Goal: Task Accomplishment & Management: Manage account settings

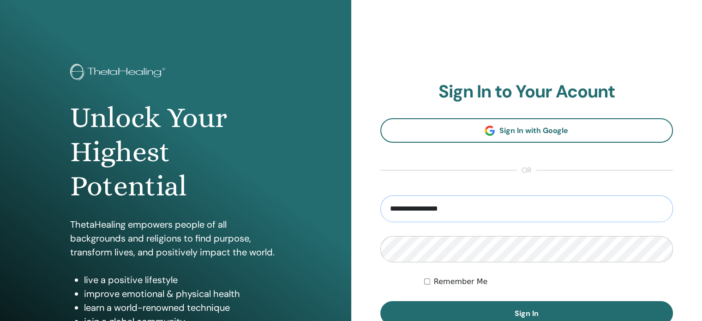
click at [433, 211] on input "**********" at bounding box center [526, 208] width 293 height 27
click at [469, 211] on input "**********" at bounding box center [526, 208] width 293 height 27
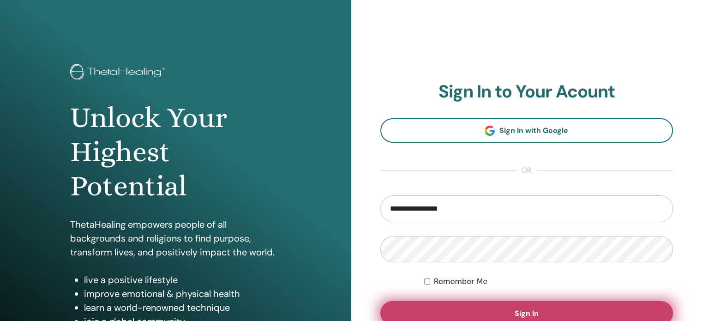
click at [538, 304] on button "Sign In" at bounding box center [526, 313] width 293 height 24
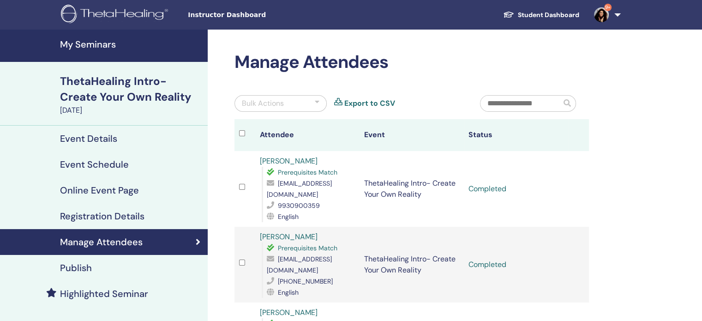
click at [617, 16] on link "9+" at bounding box center [605, 15] width 38 height 30
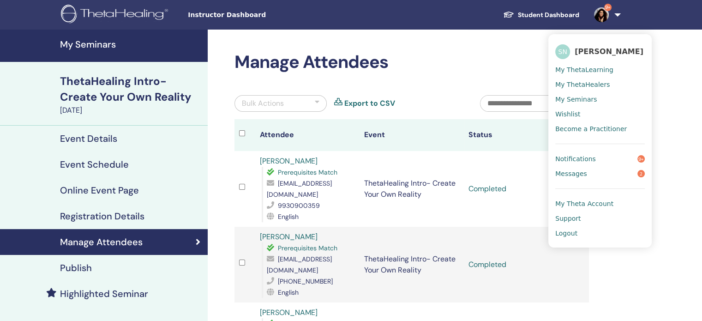
click at [570, 171] on span "Messages" at bounding box center [571, 173] width 32 height 8
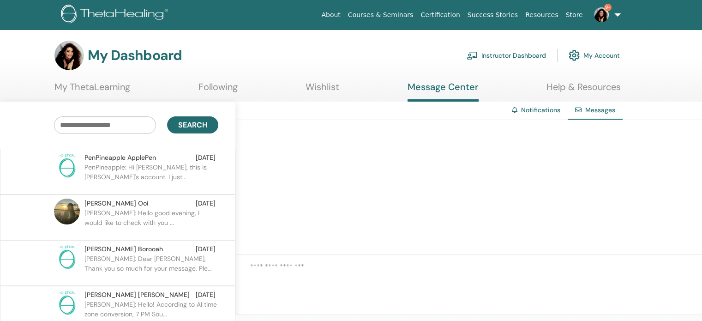
click at [132, 216] on p "Juanita: Hello good evening, I would like to check with you ..." at bounding box center [151, 222] width 134 height 28
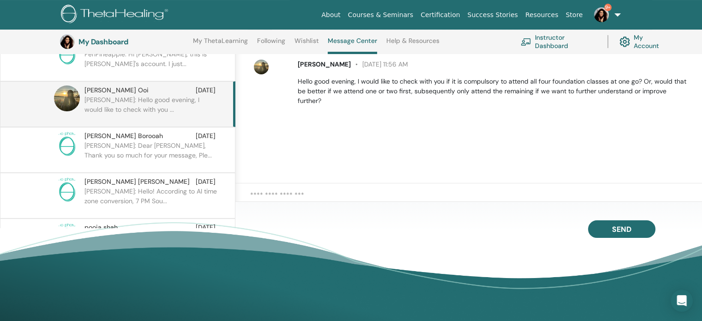
scroll to position [116, 0]
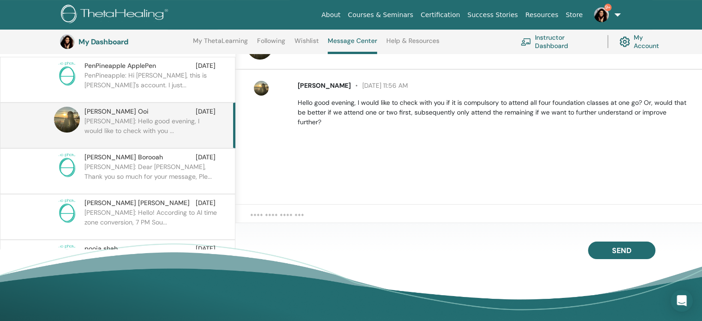
click at [282, 212] on textarea at bounding box center [476, 220] width 452 height 19
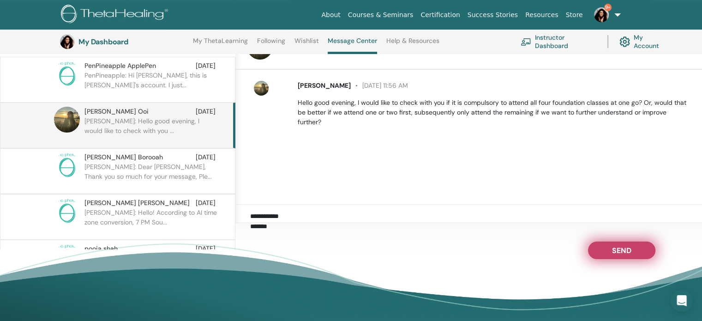
type textarea "**********"
click at [626, 246] on span "Send" at bounding box center [621, 248] width 19 height 6
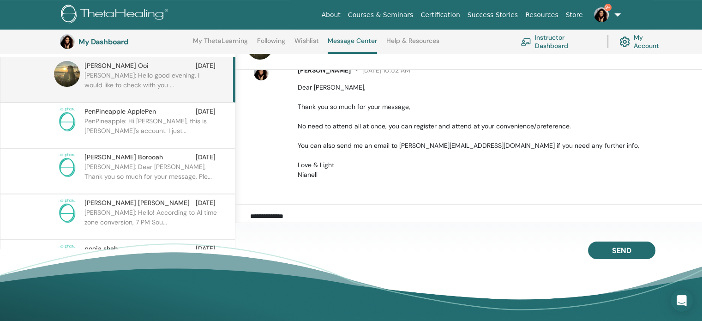
scroll to position [92, 0]
click at [148, 122] on p "PenPineapple: Hi Nianell, this is Ruocheng's account. I just..." at bounding box center [151, 130] width 134 height 28
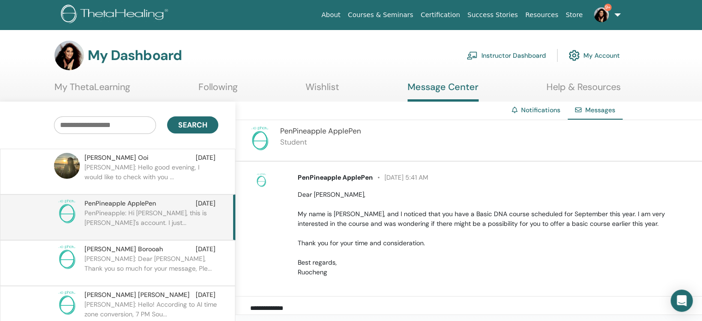
click at [515, 55] on link "Instructor Dashboard" at bounding box center [505, 55] width 79 height 20
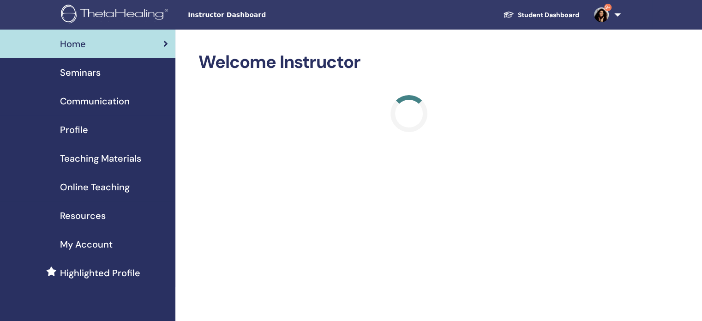
click at [92, 70] on span "Seminars" at bounding box center [80, 73] width 41 height 14
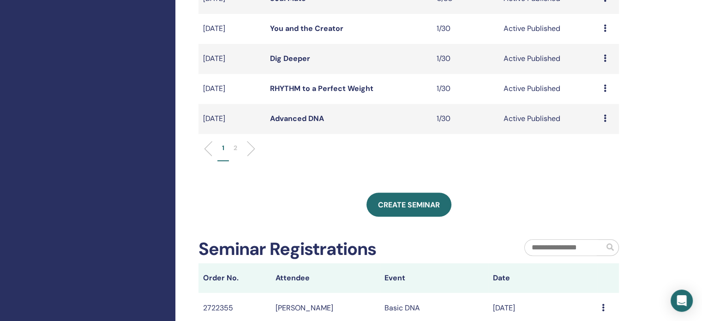
scroll to position [277, 0]
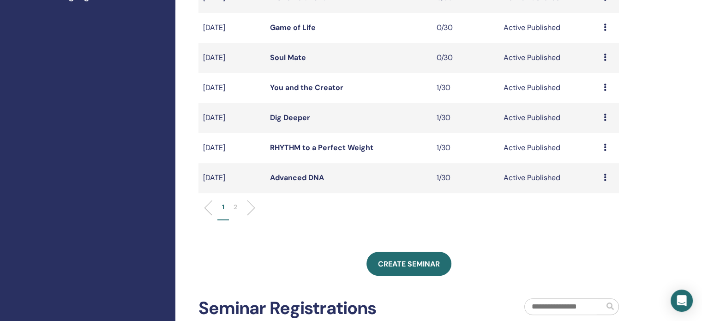
click at [604, 148] on icon at bounding box center [604, 146] width 3 height 7
click at [596, 197] on p "Cancel" at bounding box center [597, 196] width 35 height 11
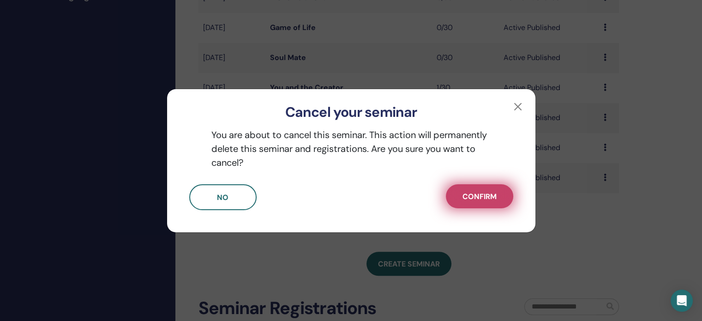
click at [493, 199] on span "Confirm" at bounding box center [479, 196] width 34 height 10
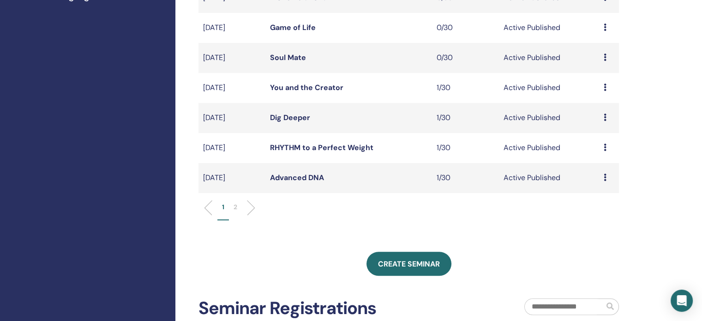
click at [605, 147] on icon at bounding box center [604, 146] width 3 height 7
click at [506, 149] on td "Active Published" at bounding box center [549, 148] width 100 height 30
click at [293, 150] on link "RHYTHM to a Perfect Weight" at bounding box center [321, 148] width 103 height 10
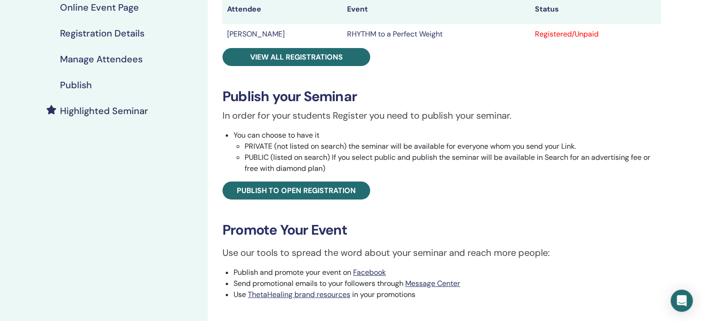
scroll to position [185, 0]
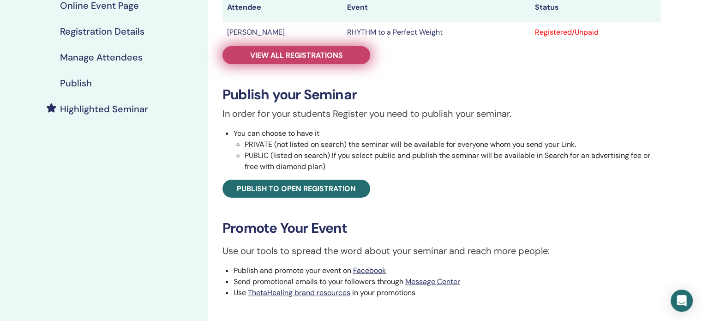
click at [288, 59] on span "View all registrations" at bounding box center [296, 55] width 93 height 10
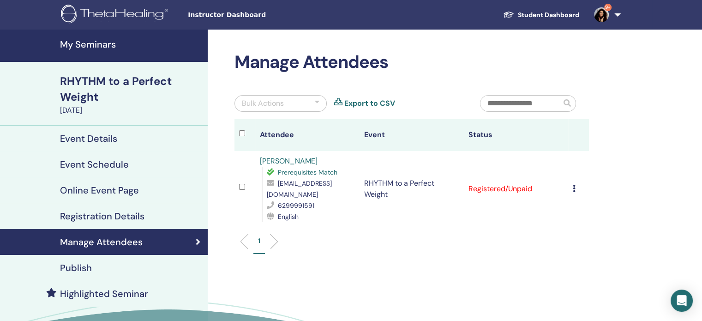
click at [574, 186] on icon at bounding box center [574, 188] width 3 height 7
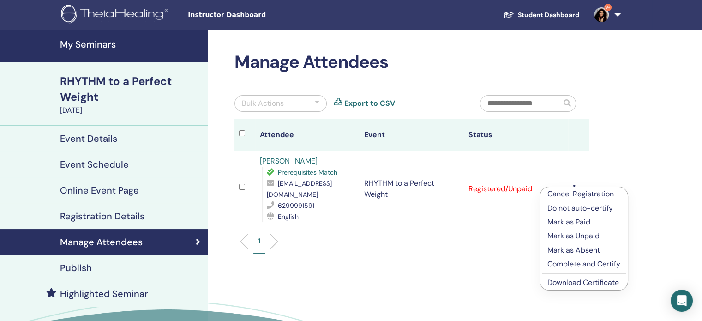
click at [579, 195] on p "Cancel Registration" at bounding box center [583, 193] width 73 height 11
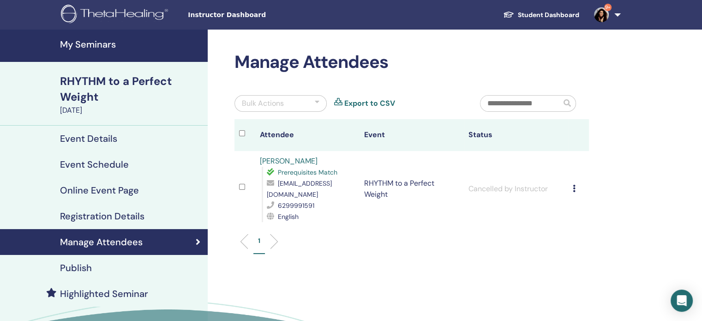
click at [125, 244] on h4 "Manage Attendees" at bounding box center [101, 241] width 83 height 11
click at [101, 263] on div "Publish" at bounding box center [103, 267] width 193 height 11
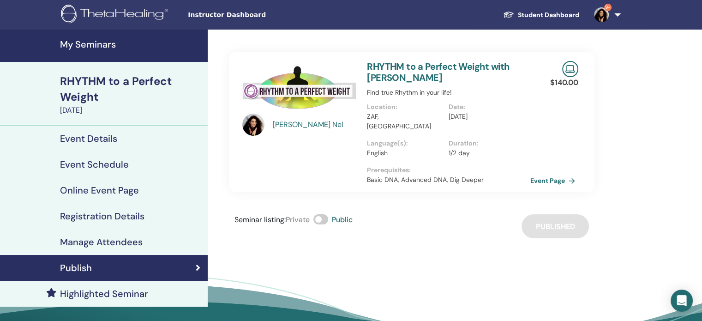
click at [328, 214] on span at bounding box center [320, 219] width 15 height 10
click at [109, 236] on h4 "Manage Attendees" at bounding box center [101, 241] width 83 height 11
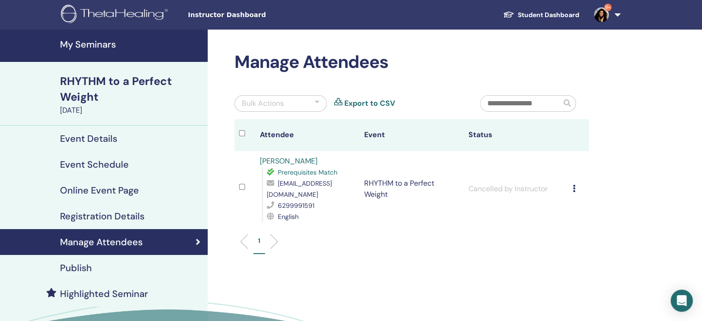
click at [96, 267] on div "Publish" at bounding box center [103, 267] width 193 height 11
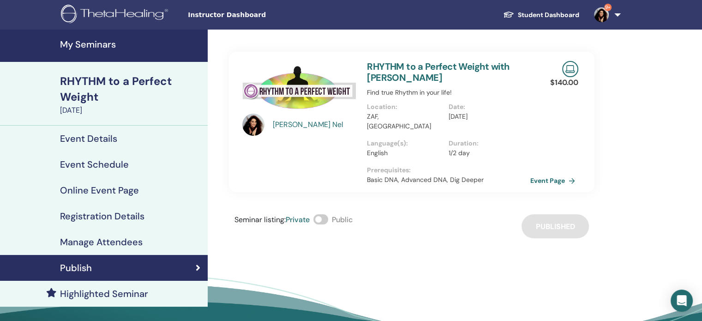
click at [92, 48] on h4 "My Seminars" at bounding box center [131, 44] width 142 height 11
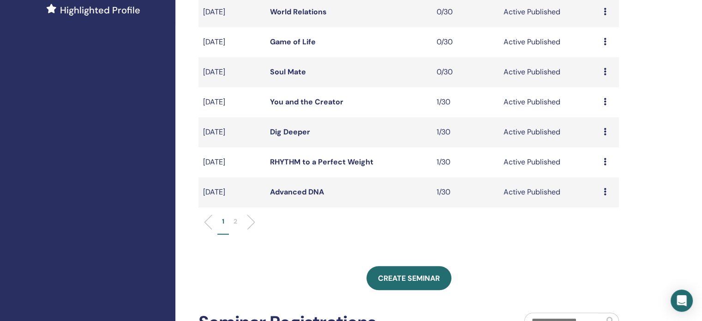
scroll to position [231, 0]
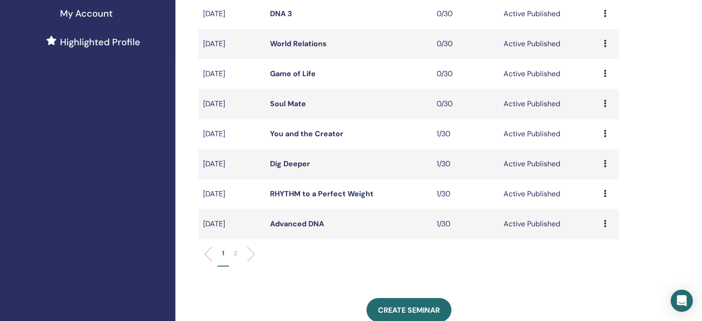
click at [236, 252] on p "2" at bounding box center [235, 253] width 4 height 10
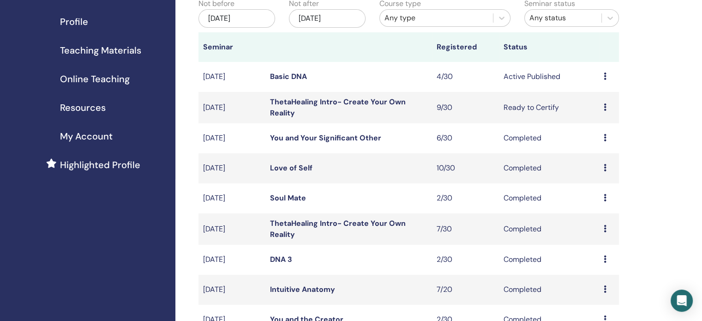
scroll to position [92, 0]
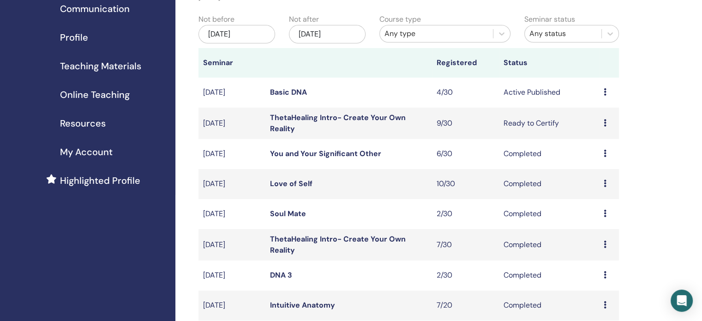
click at [288, 93] on link "Basic DNA" at bounding box center [288, 92] width 37 height 10
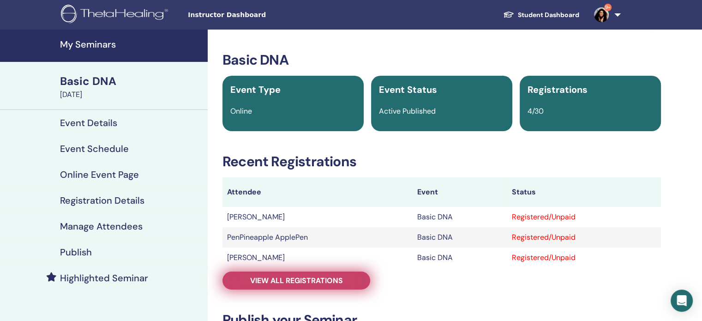
click at [282, 279] on span "View all registrations" at bounding box center [296, 280] width 93 height 10
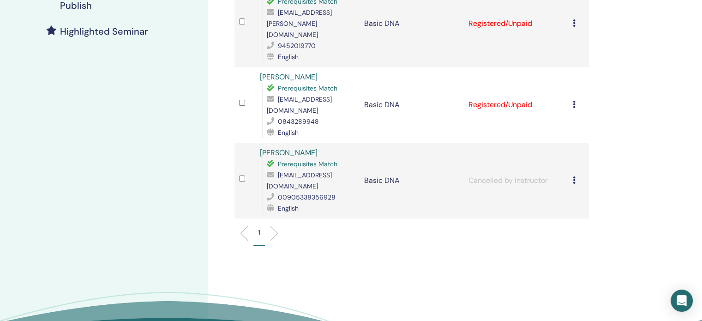
scroll to position [231, 0]
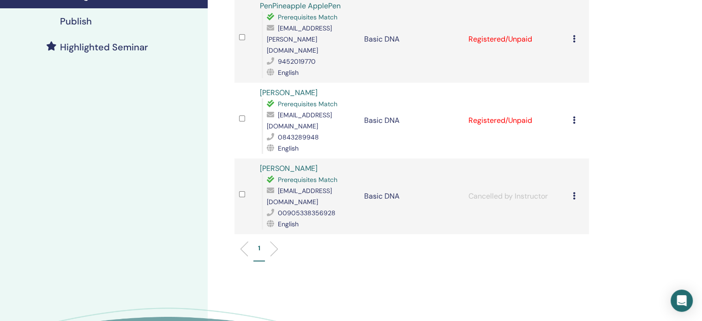
drag, startPoint x: 321, startPoint y: 134, endPoint x: 254, endPoint y: 136, distance: 66.9
click at [254, 158] on tr "Narges Mashari Prerequisites Match nargesmashari80@gmail.com 00905338356928 Eng…" at bounding box center [411, 196] width 354 height 76
copy tr "Narges Mashari"
drag, startPoint x: 339, startPoint y: 70, endPoint x: 258, endPoint y: 69, distance: 80.7
click at [258, 83] on td "Roxanne Carstens Prerequisites Match roxyfirmani@gmail.com 0843289948 English" at bounding box center [307, 121] width 104 height 76
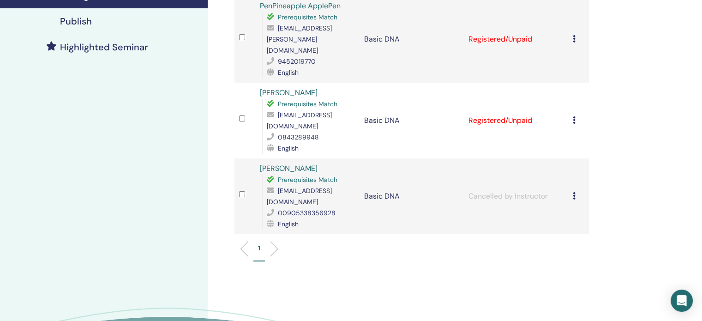
copy link "Roxanne Carstens"
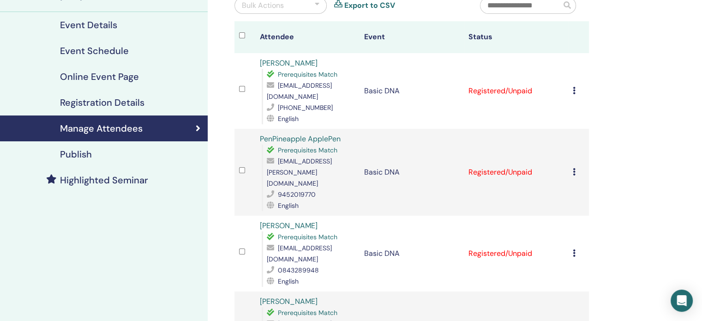
scroll to position [92, 0]
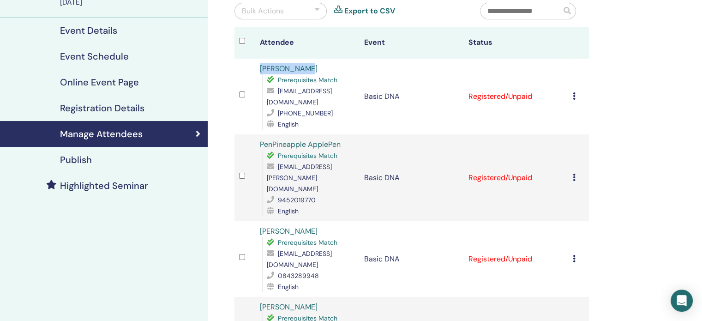
drag, startPoint x: 313, startPoint y: 67, endPoint x: 259, endPoint y: 67, distance: 54.0
click at [260, 67] on div "Anette Botha Prerequisites Match anette@anettehealth.co.za +27-83-655-3286 Engl…" at bounding box center [307, 96] width 95 height 66
copy link "Anette Botha"
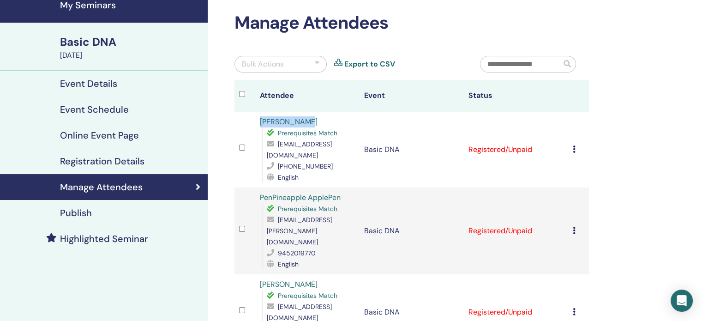
scroll to position [0, 0]
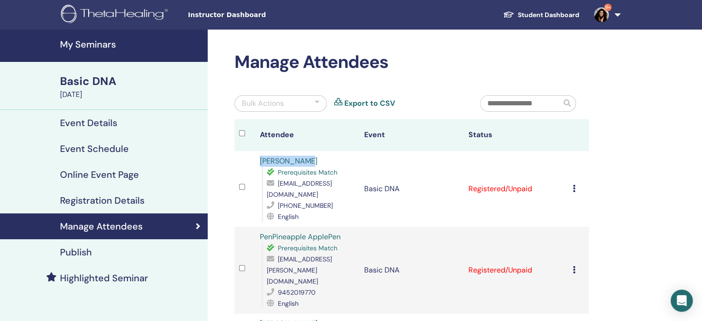
click at [615, 14] on link "9+" at bounding box center [605, 15] width 38 height 30
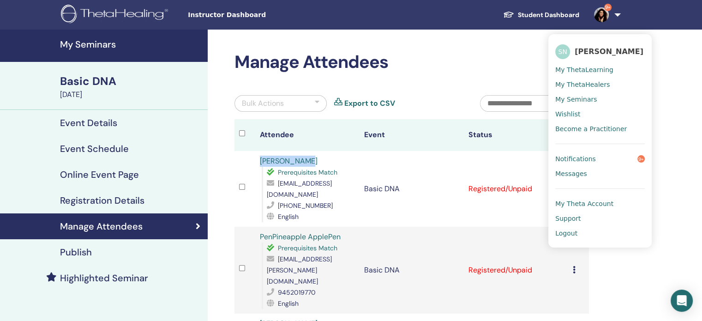
click at [576, 172] on span "Messages" at bounding box center [571, 173] width 32 height 8
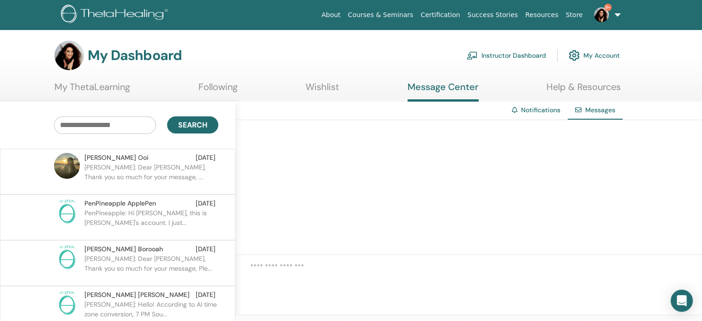
click at [122, 204] on span "PenPineapple ApplePen" at bounding box center [120, 203] width 72 height 10
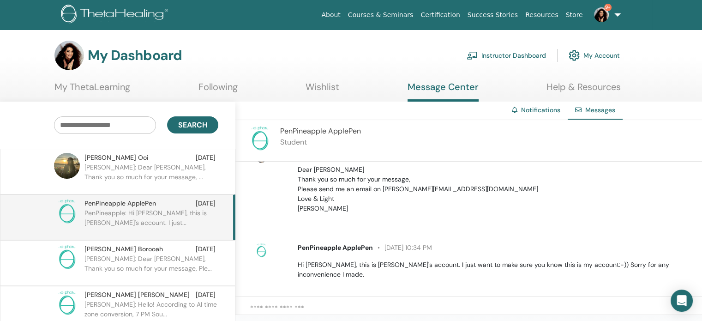
scroll to position [168, 0]
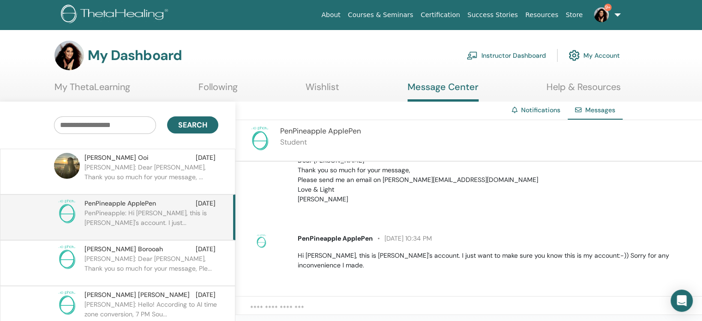
click at [352, 254] on p "Hi [PERSON_NAME], this is [PERSON_NAME]'s account. I just want to make sure you…" at bounding box center [495, 260] width 394 height 19
click at [349, 253] on p "Hi [PERSON_NAME], this is [PERSON_NAME]'s account. I just want to make sure you…" at bounding box center [495, 260] width 394 height 19
drag, startPoint x: 347, startPoint y: 254, endPoint x: 376, endPoint y: 254, distance: 28.6
click at [376, 254] on p "Hi Nianell, this is Ruocheng's account. I just want to make sure you know this …" at bounding box center [495, 260] width 394 height 19
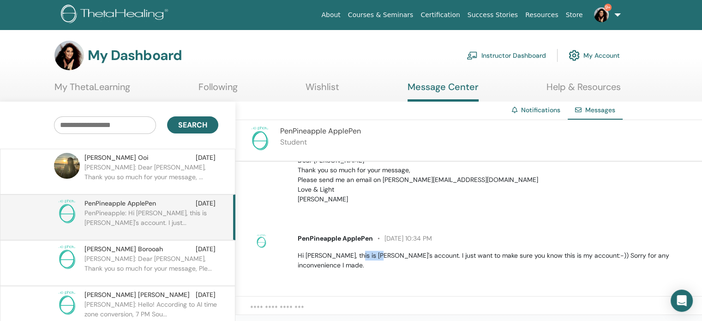
copy p "Ruocheng"
click at [617, 18] on link "9+" at bounding box center [605, 15] width 38 height 30
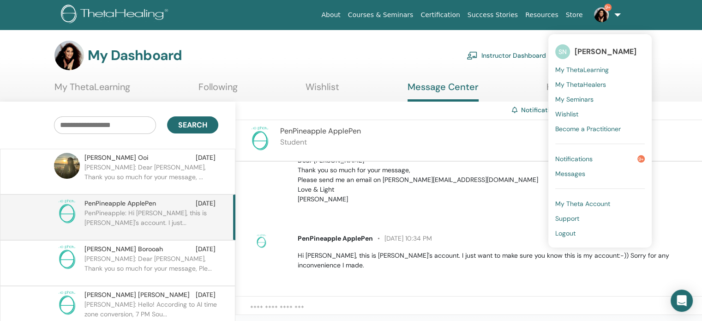
click at [509, 39] on main "My Dashboard Instructor Dashboard My Account My ThetaLearning Following Wishlis…" at bounding box center [351, 229] width 702 height 398
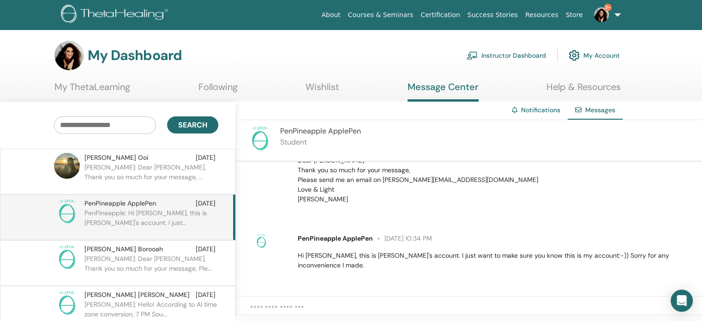
click at [503, 54] on link "Instructor Dashboard" at bounding box center [505, 55] width 79 height 20
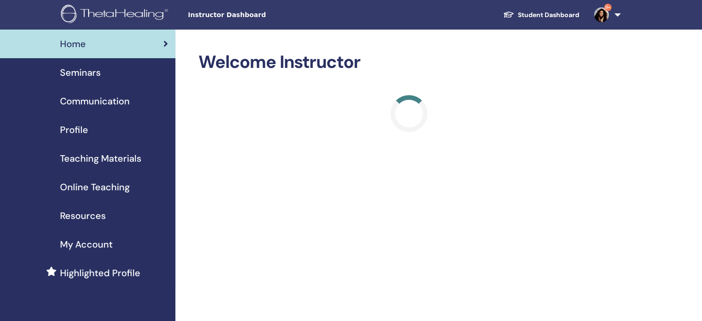
click at [65, 73] on span "Seminars" at bounding box center [80, 73] width 41 height 14
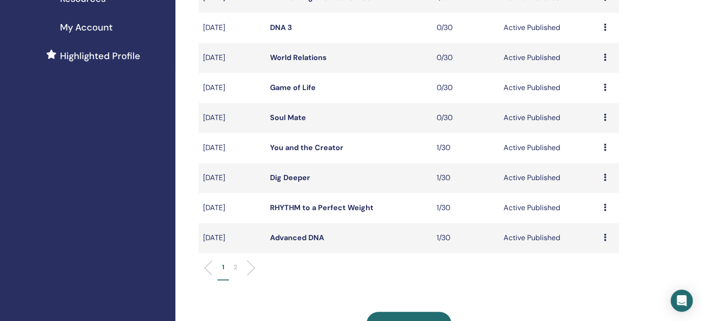
scroll to position [231, 0]
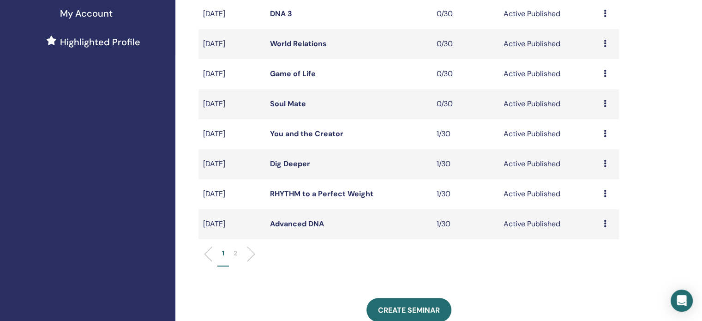
click at [235, 253] on p "2" at bounding box center [235, 253] width 4 height 10
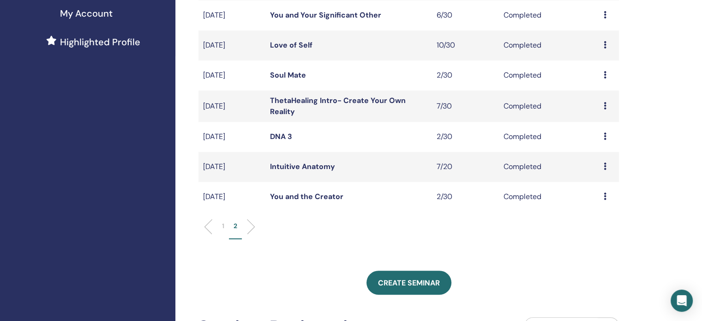
click at [224, 228] on li "1" at bounding box center [223, 230] width 12 height 18
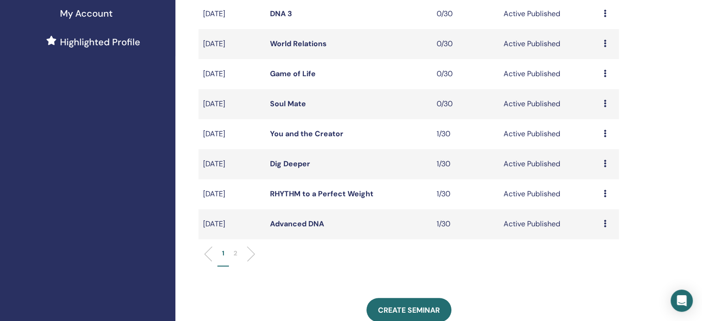
click at [286, 194] on link "RHYTHM to a Perfect Weight" at bounding box center [321, 194] width 103 height 10
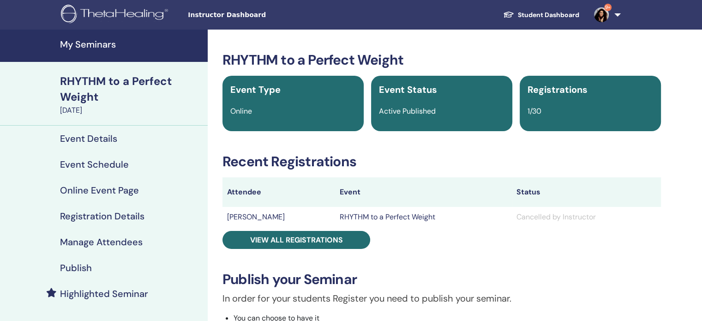
drag, startPoint x: 227, startPoint y: 218, endPoint x: 292, endPoint y: 215, distance: 65.6
click at [292, 215] on td "[PERSON_NAME]" at bounding box center [278, 217] width 113 height 20
copy td "[PERSON_NAME]"
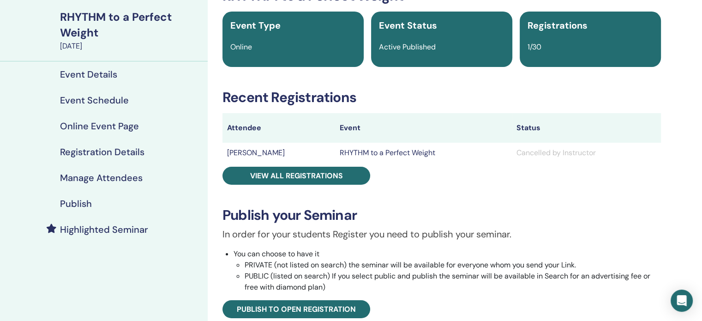
scroll to position [92, 0]
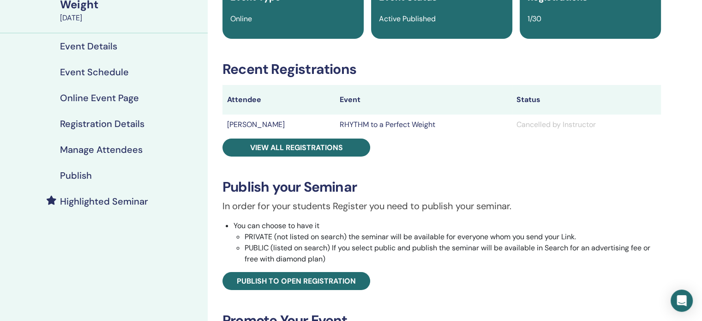
click at [260, 122] on td "[PERSON_NAME]" at bounding box center [278, 124] width 113 height 20
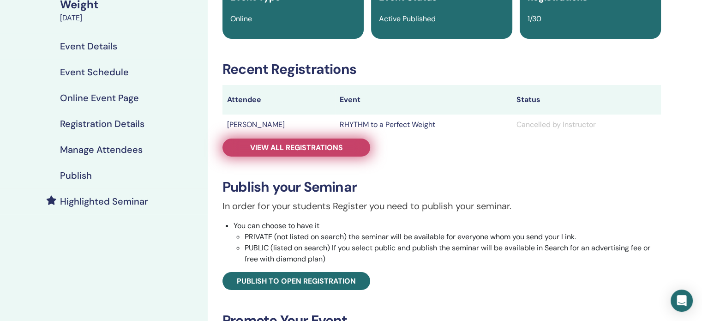
click at [262, 150] on span "View all registrations" at bounding box center [296, 148] width 93 height 10
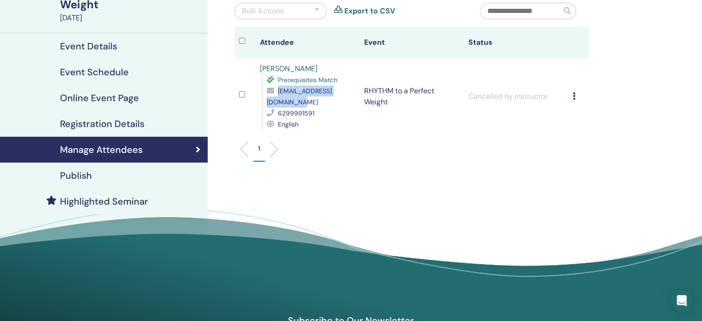
drag, startPoint x: 267, startPoint y: 101, endPoint x: 354, endPoint y: 105, distance: 87.3
click at [332, 105] on span "[EMAIL_ADDRESS][DOMAIN_NAME]" at bounding box center [299, 96] width 65 height 19
copy span "[EMAIL_ADDRESS][DOMAIN_NAME]"
click at [573, 99] on icon at bounding box center [574, 95] width 3 height 7
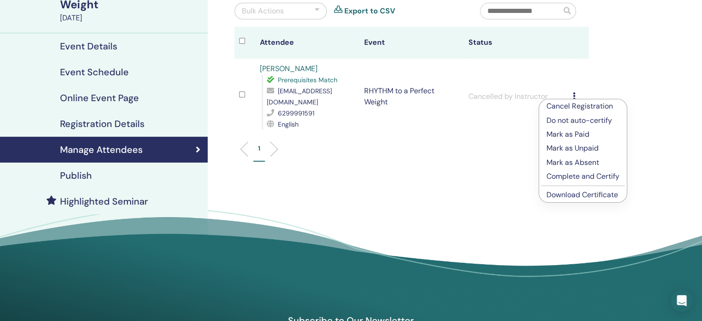
click at [579, 132] on p "Mark as Paid" at bounding box center [582, 134] width 73 height 11
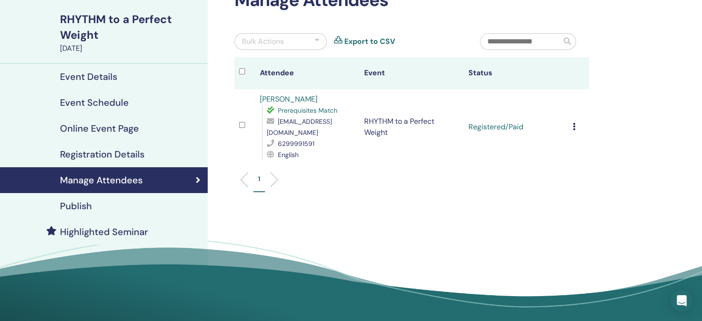
scroll to position [46, 0]
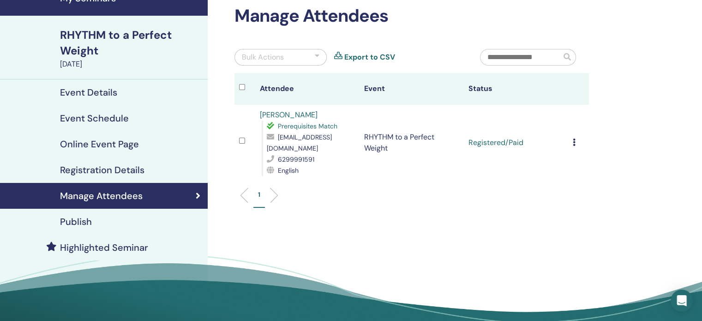
click at [84, 221] on h4 "Publish" at bounding box center [76, 221] width 32 height 11
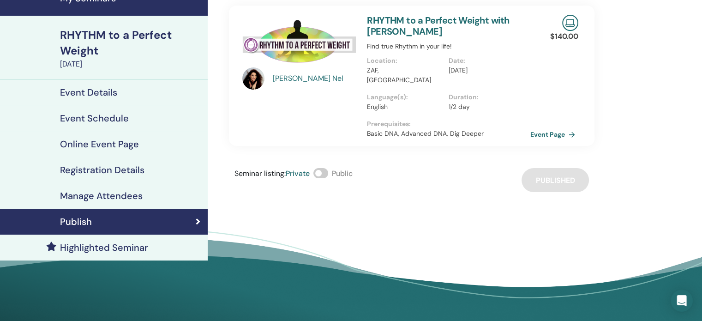
click at [332, 168] on div "Seminar listing : Private Public" at bounding box center [293, 180] width 118 height 24
click at [326, 168] on span at bounding box center [320, 173] width 15 height 10
click at [107, 87] on h4 "Event Details" at bounding box center [88, 92] width 57 height 11
